Goal: Task Accomplishment & Management: Use online tool/utility

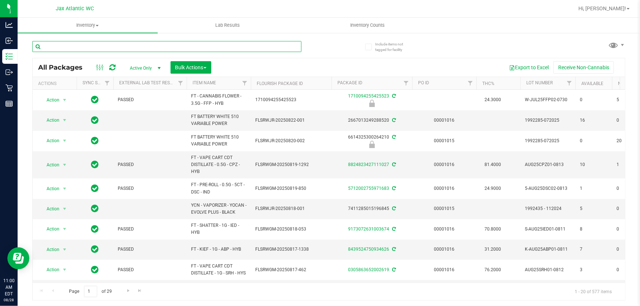
click at [142, 47] on input "text" at bounding box center [166, 46] width 269 height 11
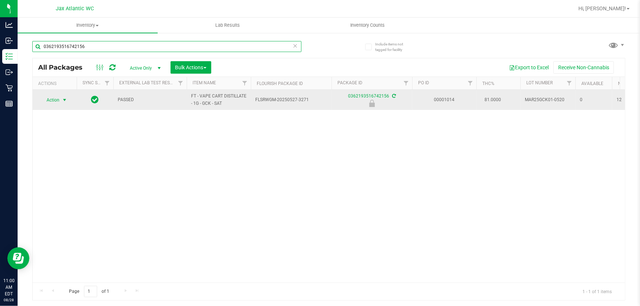
type input "0362193516742156"
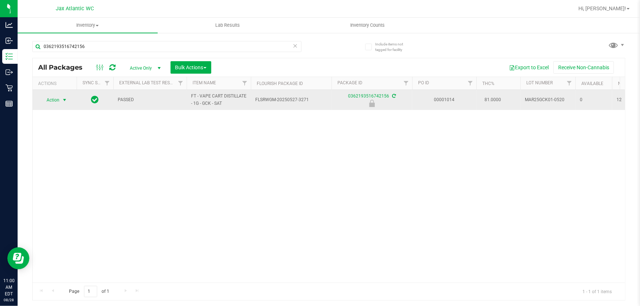
click at [56, 94] on td "Action Action Edit attributes Global inventory Locate package Package audit log…" at bounding box center [55, 100] width 44 height 20
click at [57, 98] on span "Action" at bounding box center [50, 100] width 20 height 10
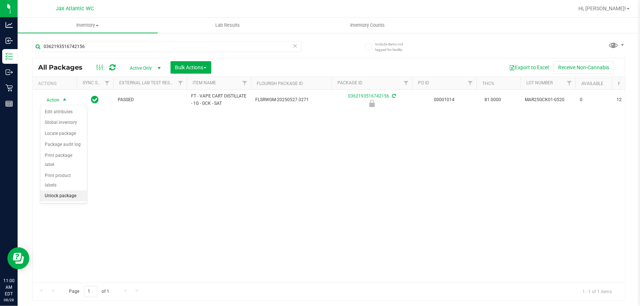
click at [64, 191] on li "Unlock package" at bounding box center [63, 196] width 47 height 11
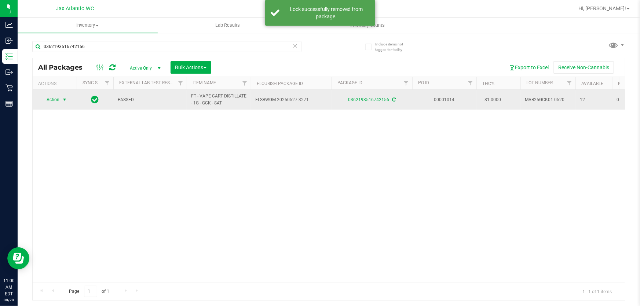
click at [53, 99] on span "Action" at bounding box center [50, 100] width 20 height 10
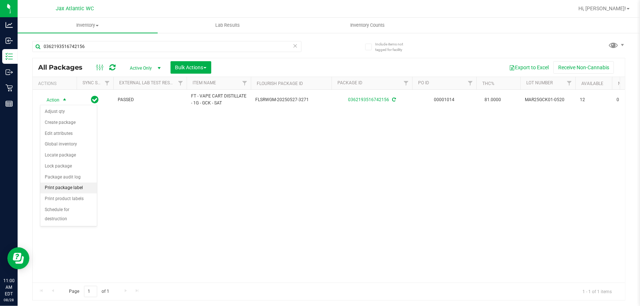
click at [62, 186] on li "Print package label" at bounding box center [68, 188] width 56 height 11
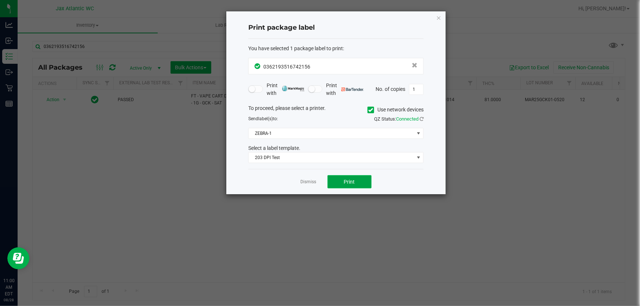
click at [345, 181] on span "Print" at bounding box center [349, 182] width 11 height 6
